Goal: Navigation & Orientation: Find specific page/section

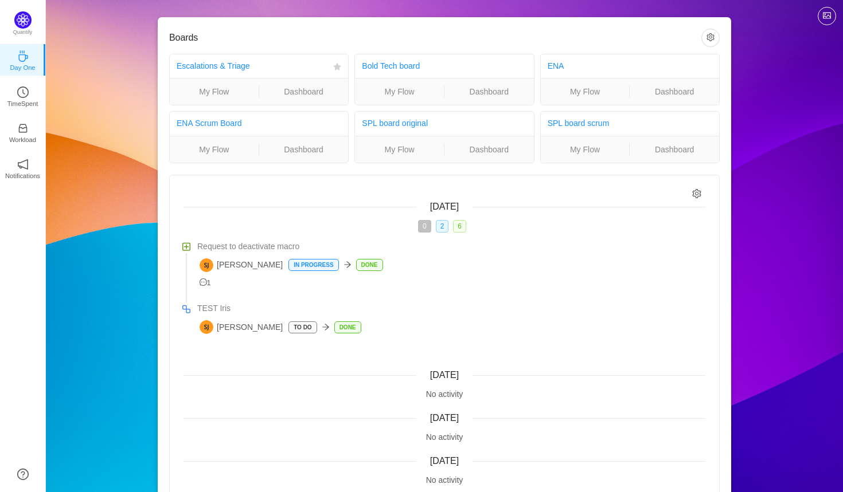
click at [283, 61] on div "Escalations & Triage" at bounding box center [253, 66] width 152 height 21
click at [566, 122] on link "SPL board scrum" at bounding box center [578, 123] width 62 height 9
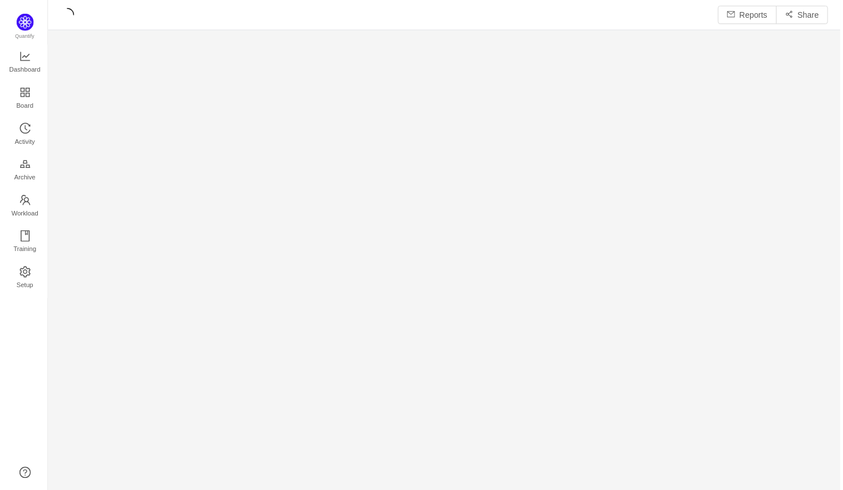
scroll to position [493, 797]
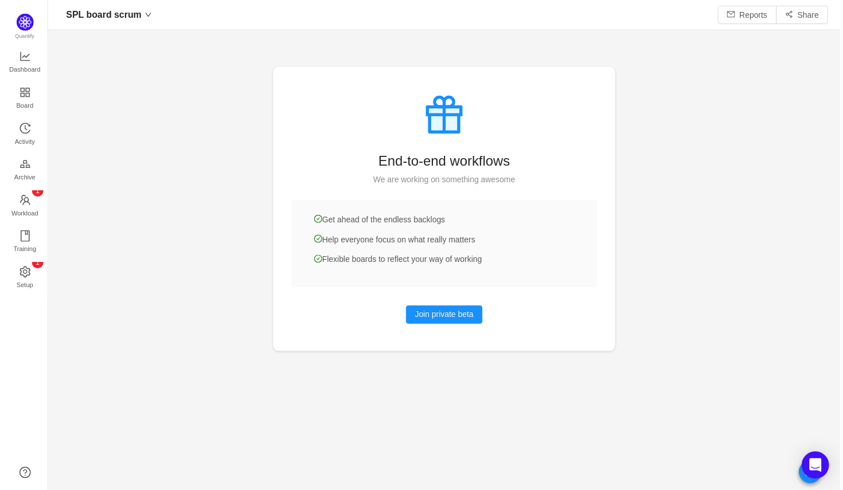
scroll to position [490, 797]
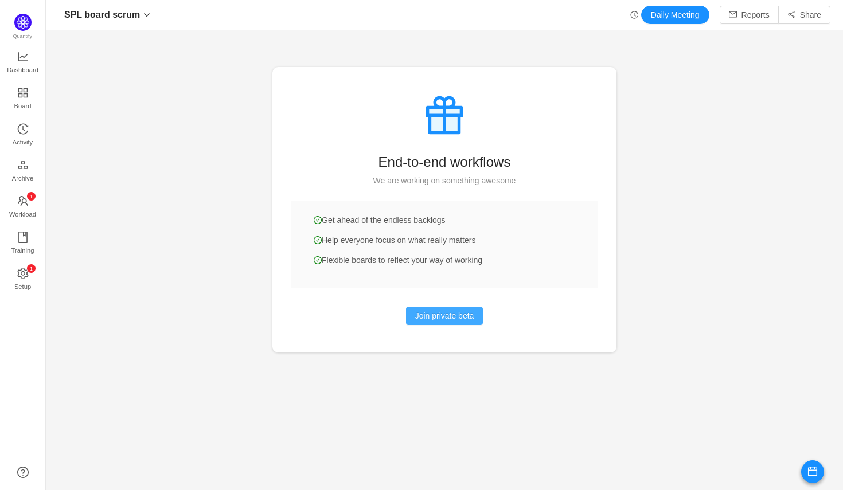
click at [420, 312] on button "Join private beta" at bounding box center [444, 316] width 77 height 18
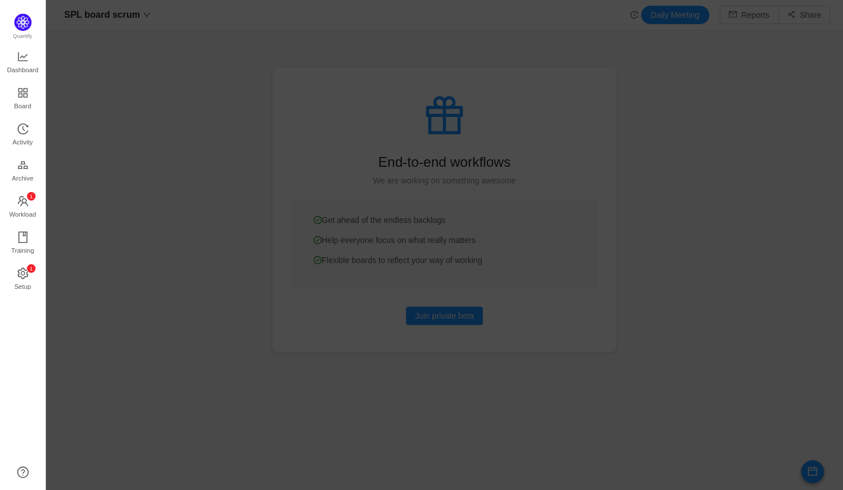
click at [665, 208] on div at bounding box center [444, 245] width 797 height 490
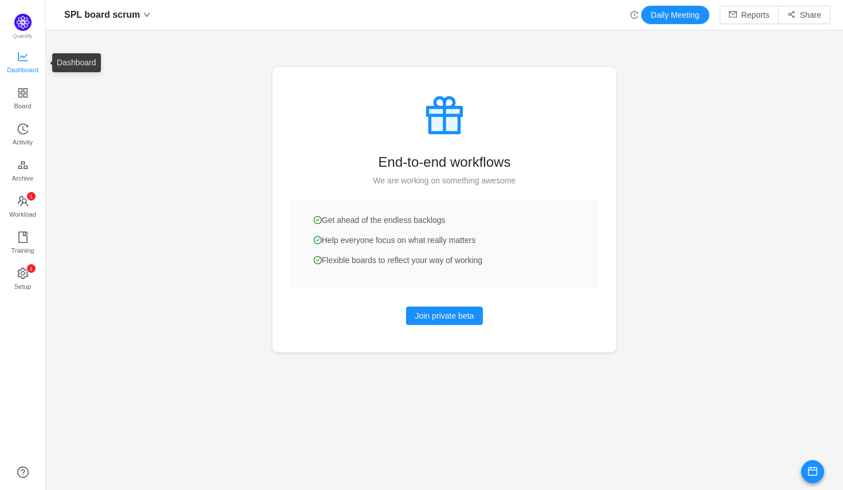
click at [18, 59] on span "Dashboard" at bounding box center [23, 69] width 32 height 23
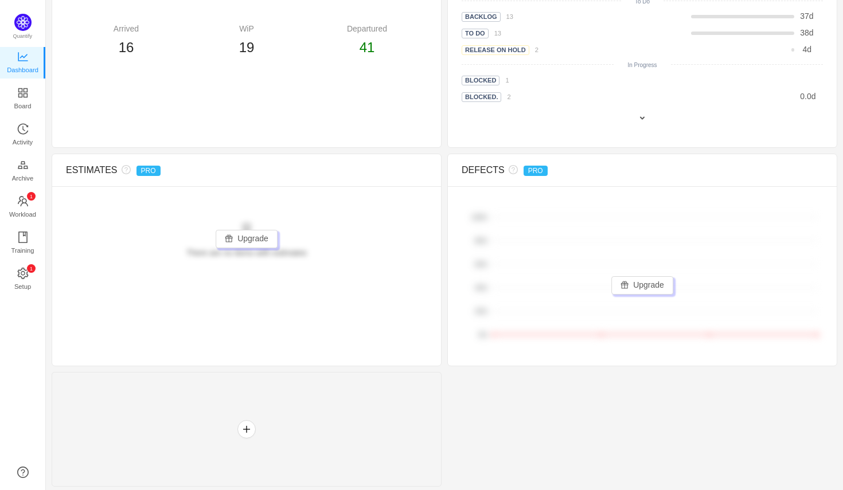
scroll to position [595, 0]
click at [22, 208] on span "Workload" at bounding box center [22, 214] width 27 height 23
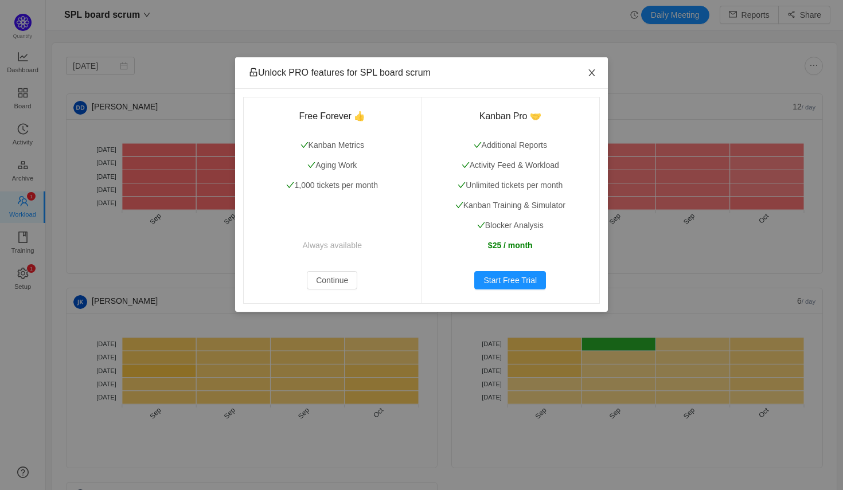
click at [589, 73] on icon "icon: close" at bounding box center [591, 72] width 9 height 9
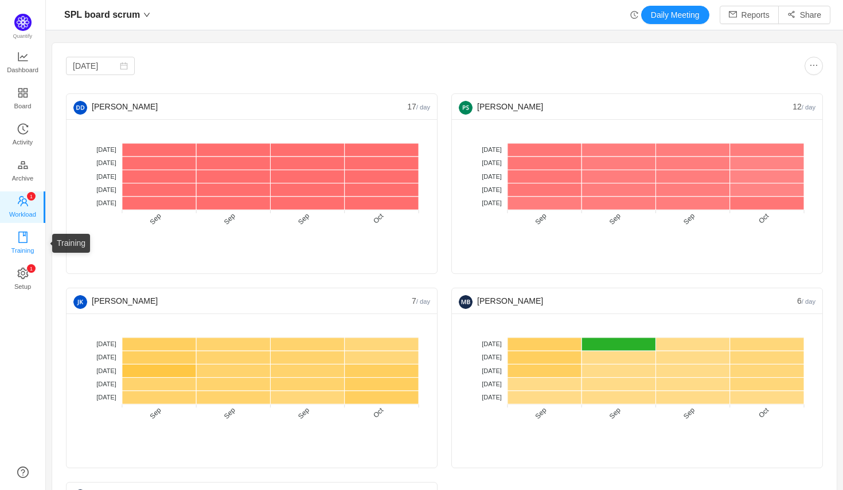
click at [18, 250] on span "Training" at bounding box center [22, 250] width 23 height 23
